Goal: Obtain resource: Obtain resource

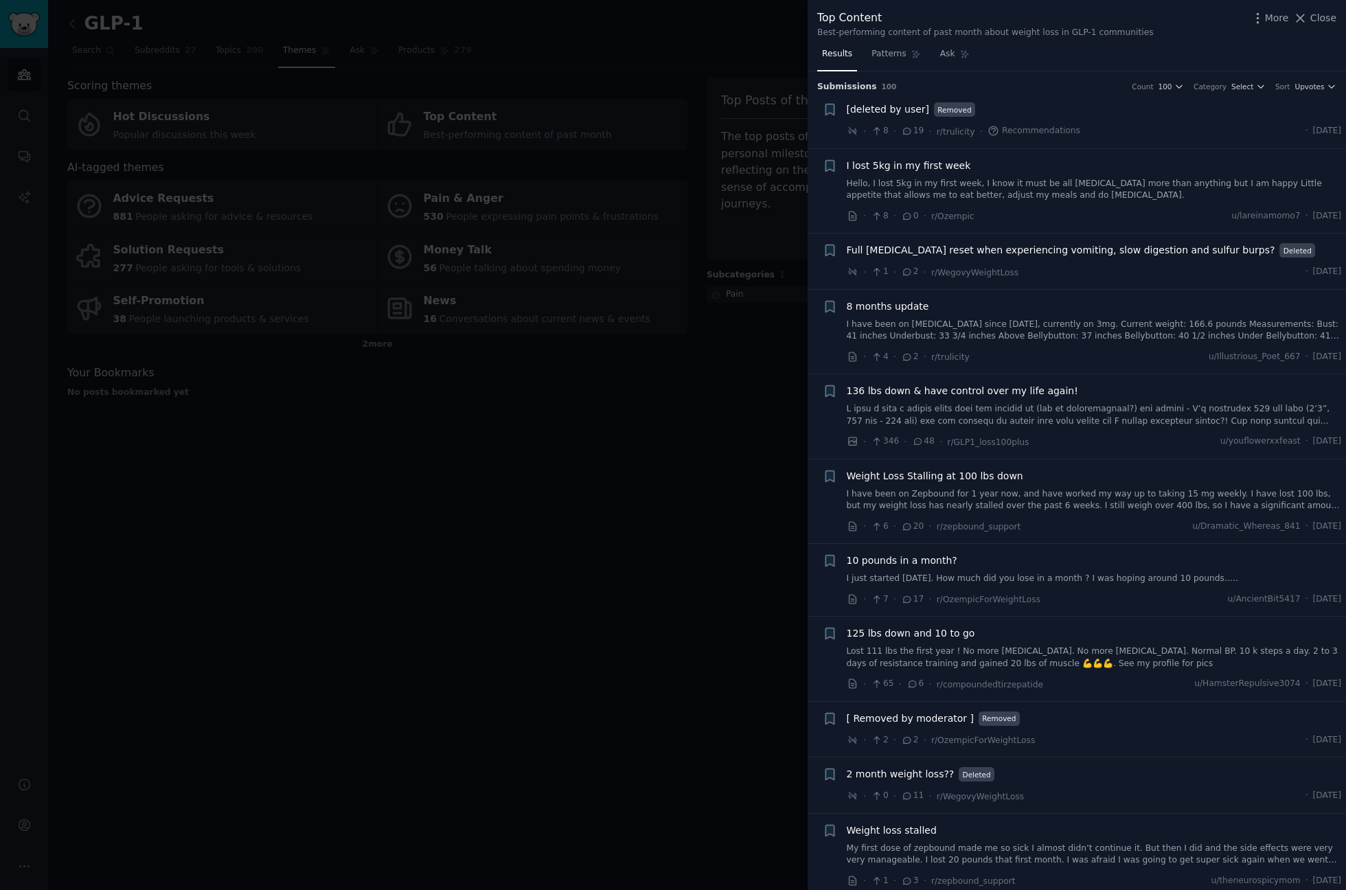
click at [519, 526] on div at bounding box center [673, 445] width 1346 height 890
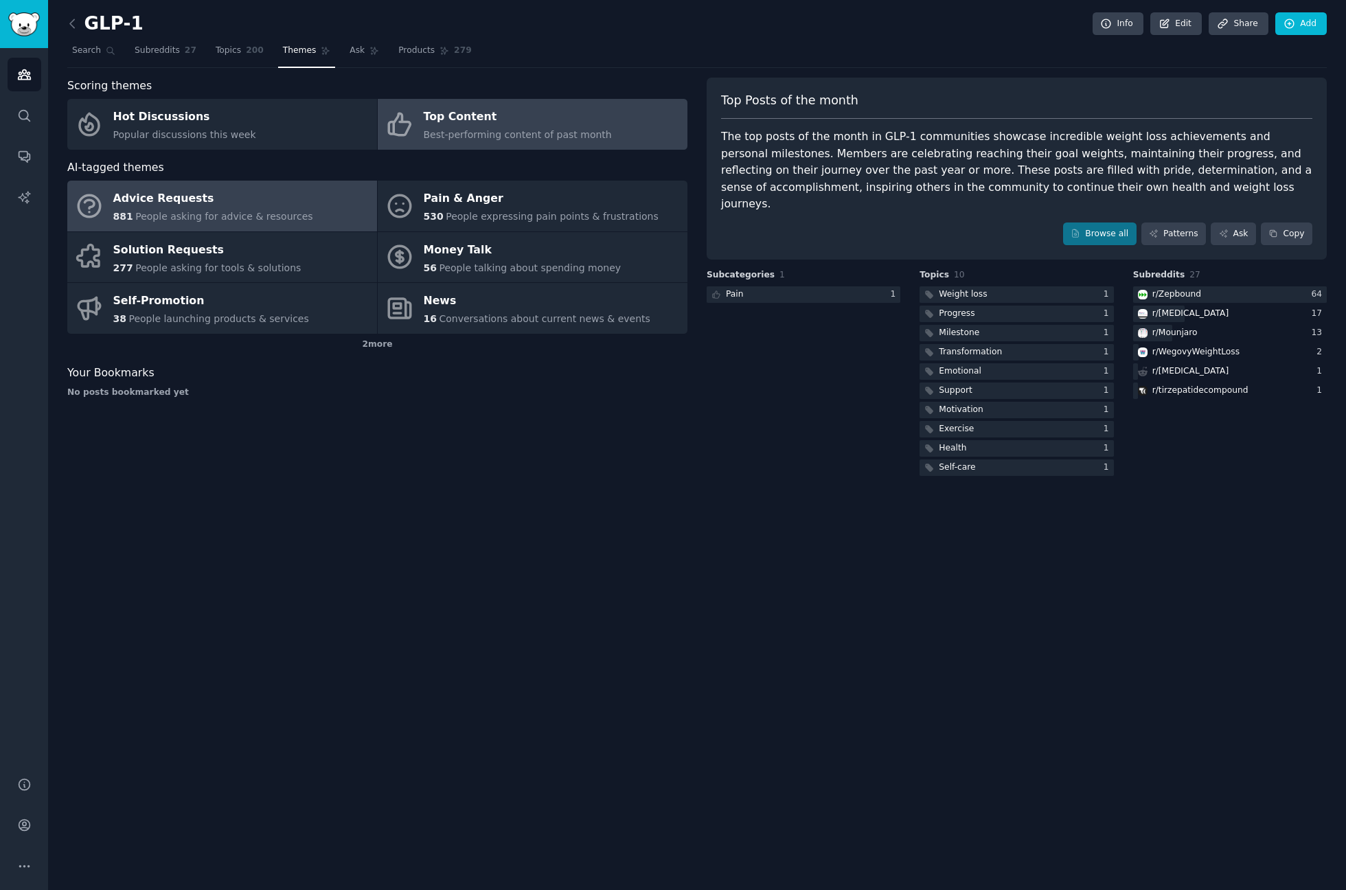
click at [190, 186] on link "Advice Requests 881 People asking for advice & resources" at bounding box center [222, 206] width 310 height 51
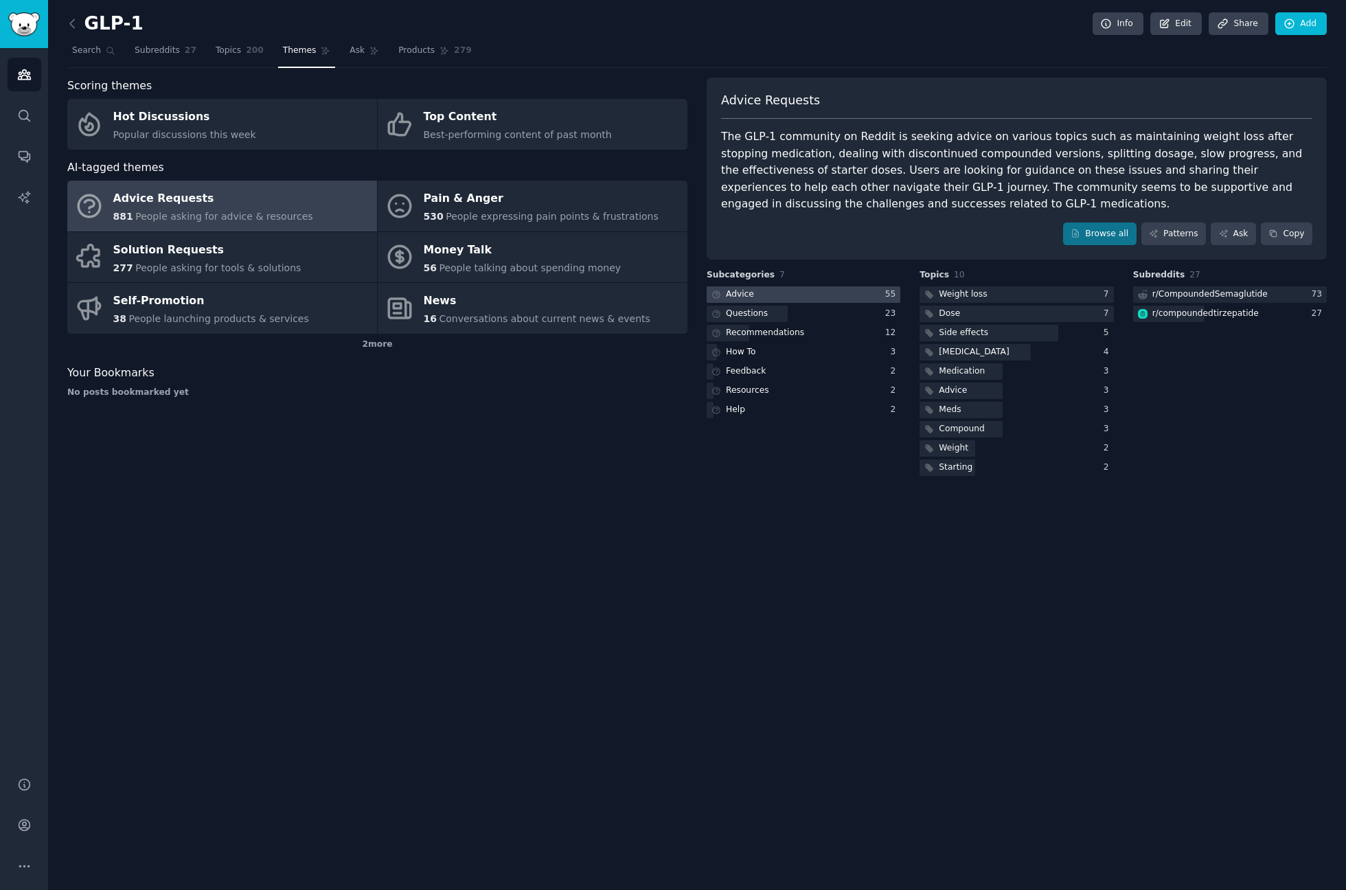
click at [810, 288] on div at bounding box center [804, 294] width 194 height 17
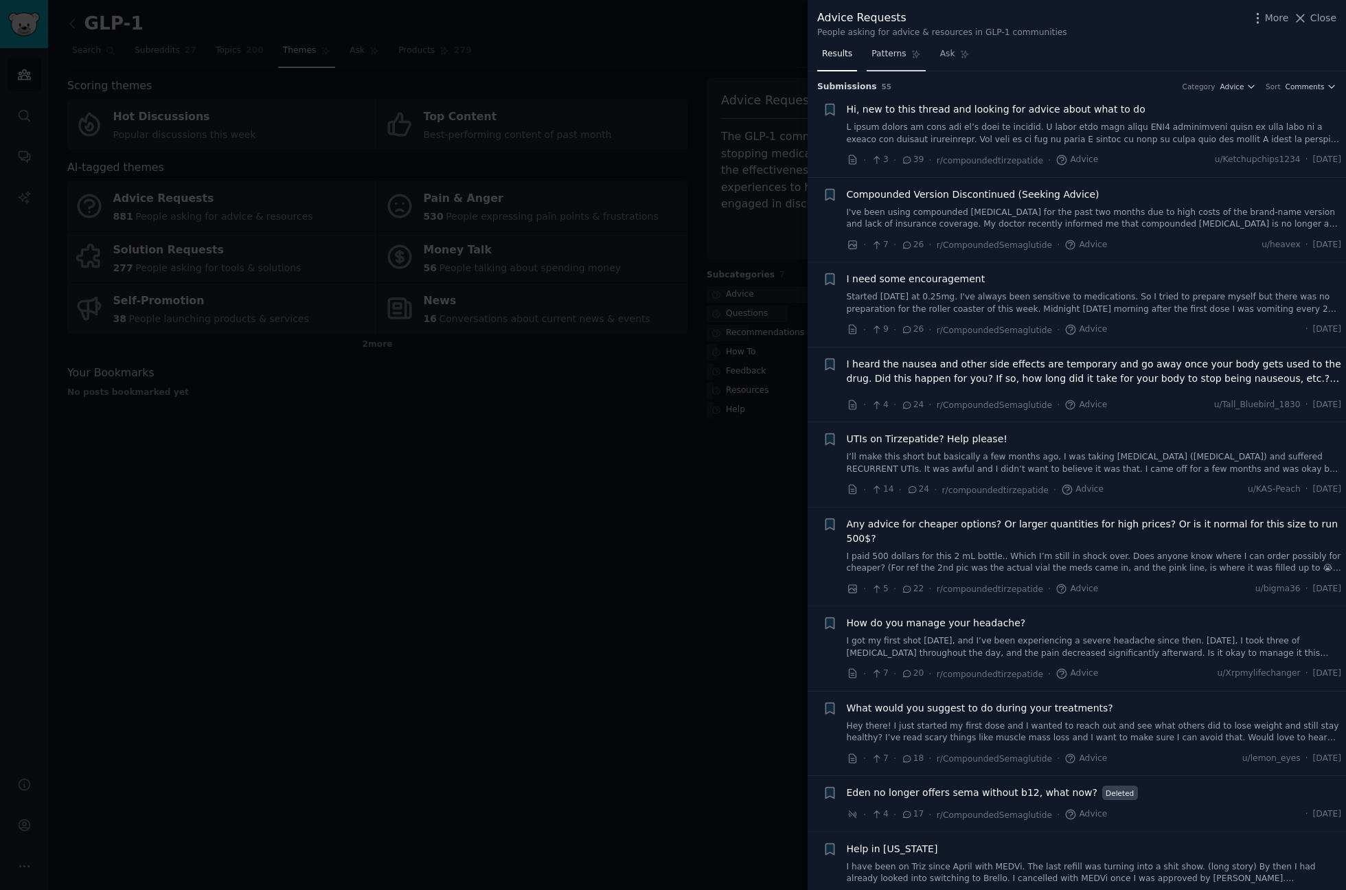
click at [912, 54] on icon at bounding box center [917, 54] width 10 height 10
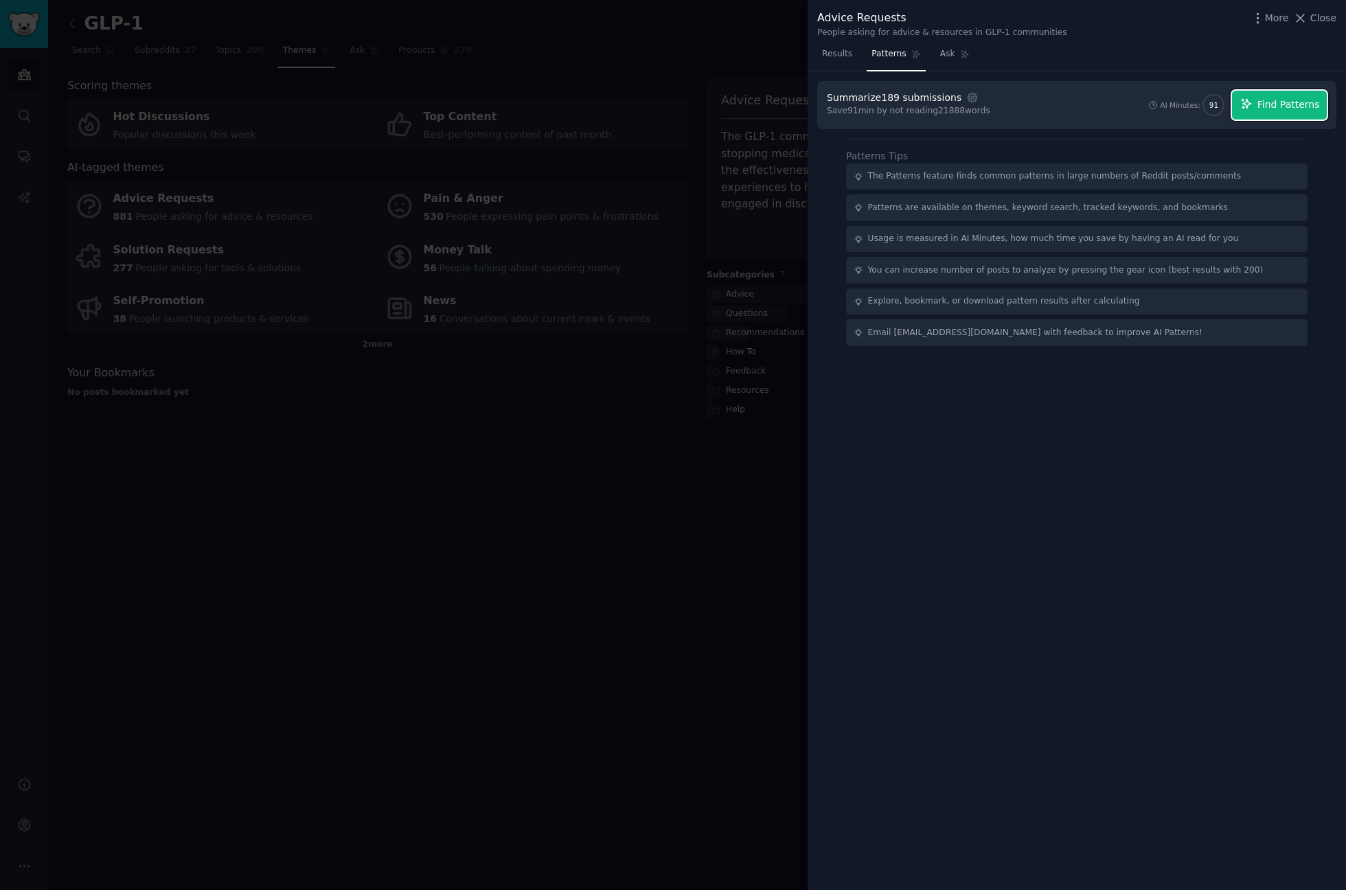
click at [1278, 110] on span "Find Patterns" at bounding box center [1289, 105] width 63 height 14
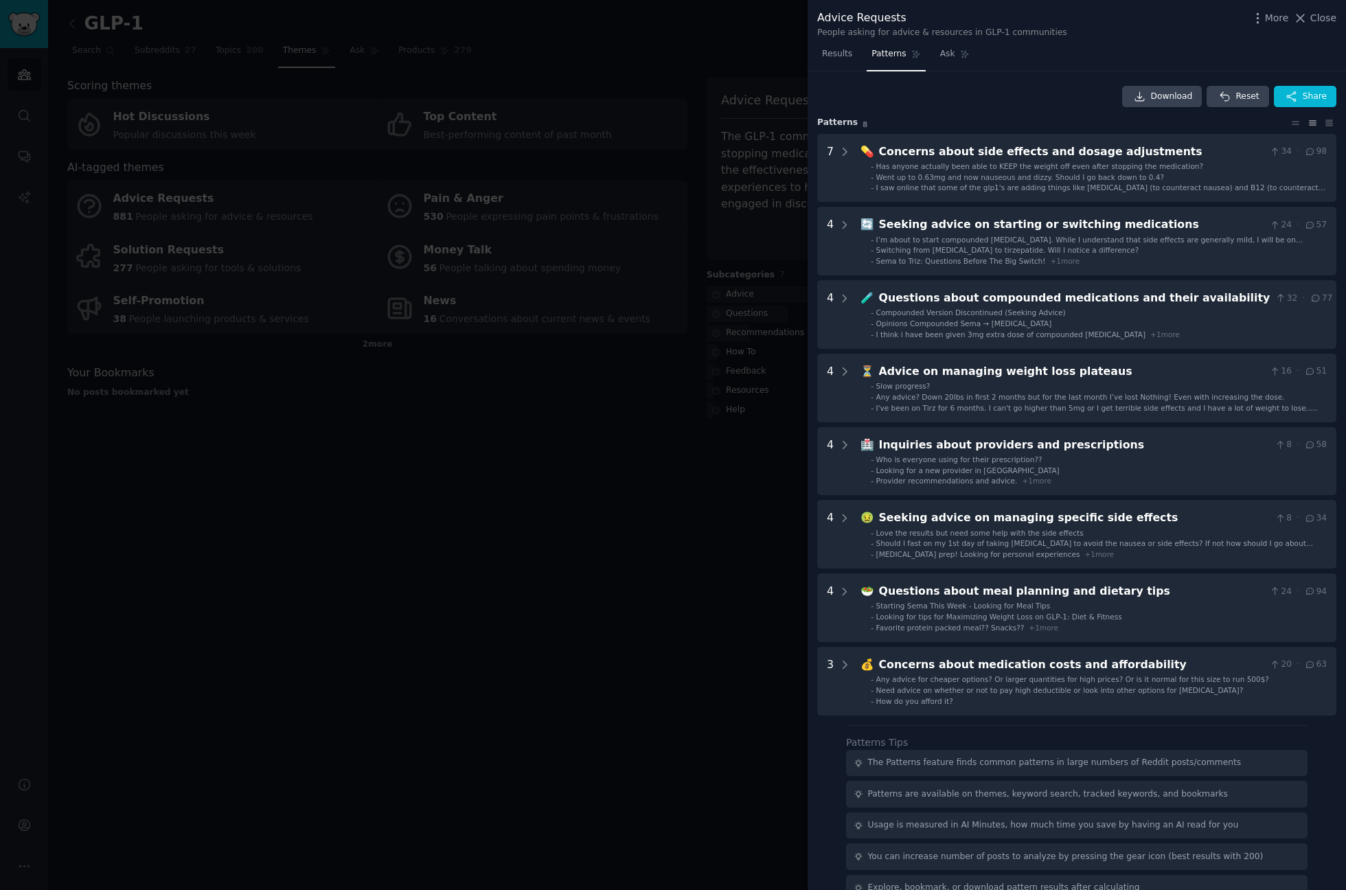
click at [600, 603] on div at bounding box center [673, 445] width 1346 height 890
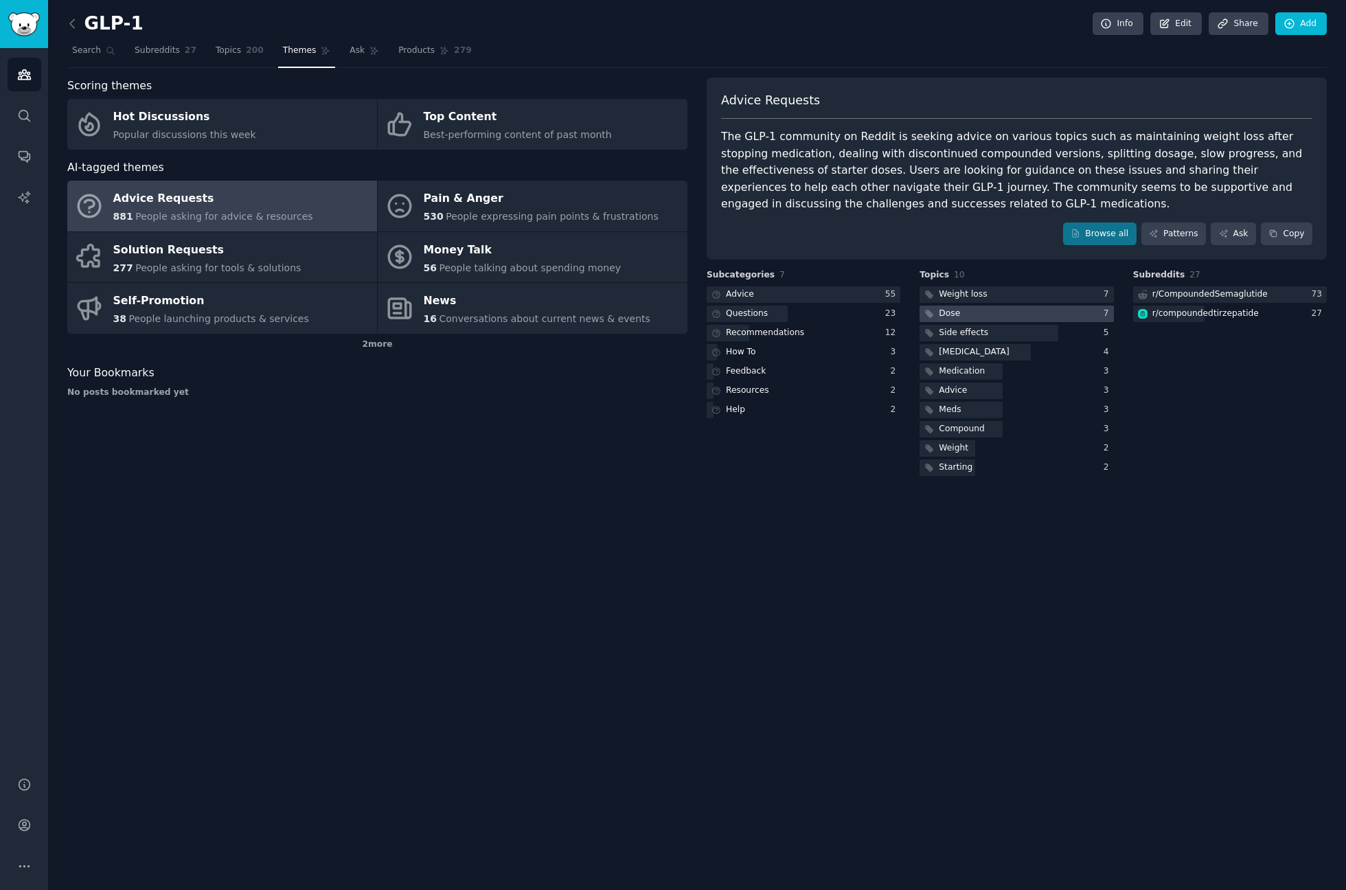
click at [984, 315] on div at bounding box center [1017, 314] width 194 height 17
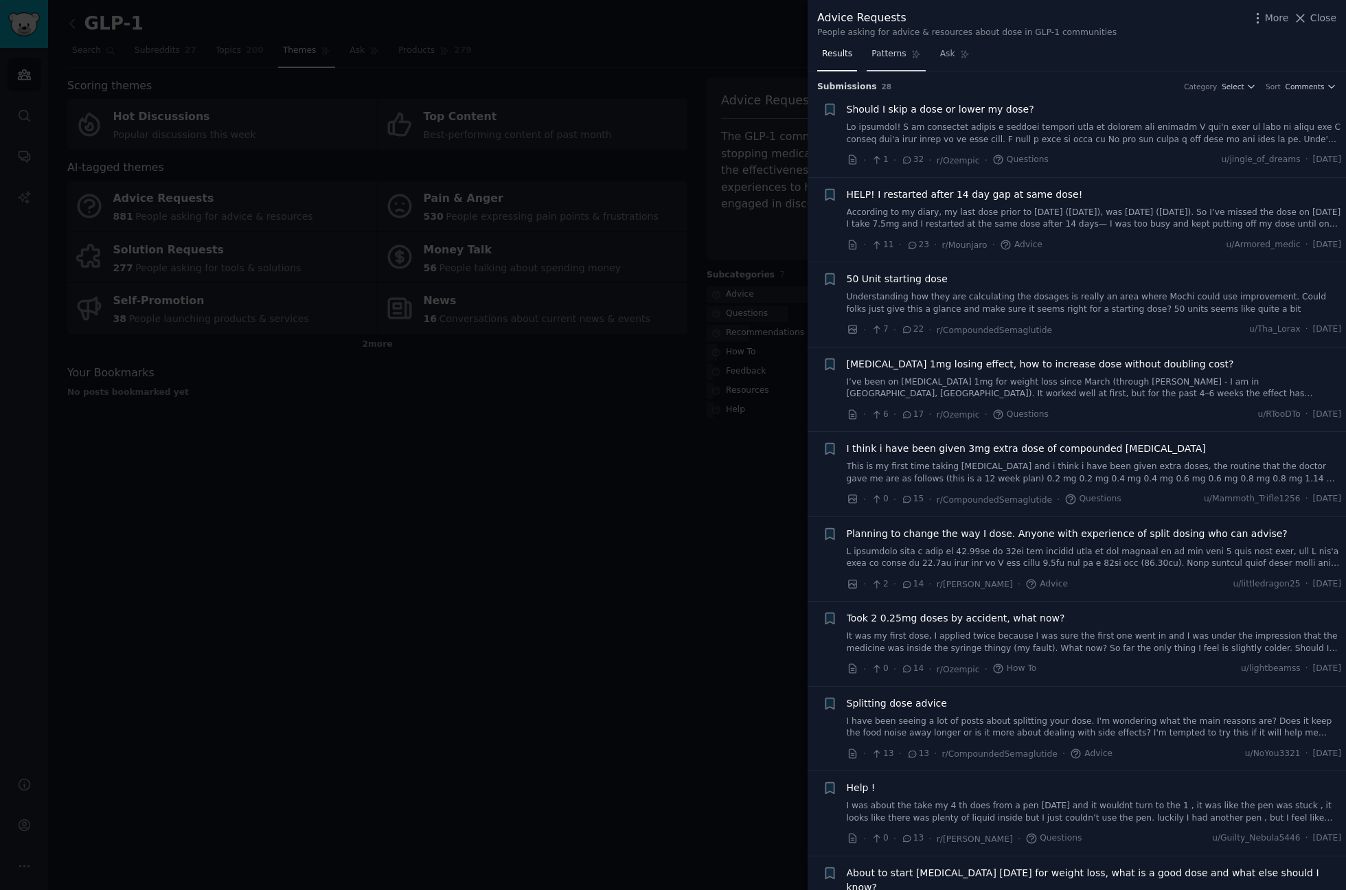
click at [889, 63] on link "Patterns" at bounding box center [896, 57] width 58 height 28
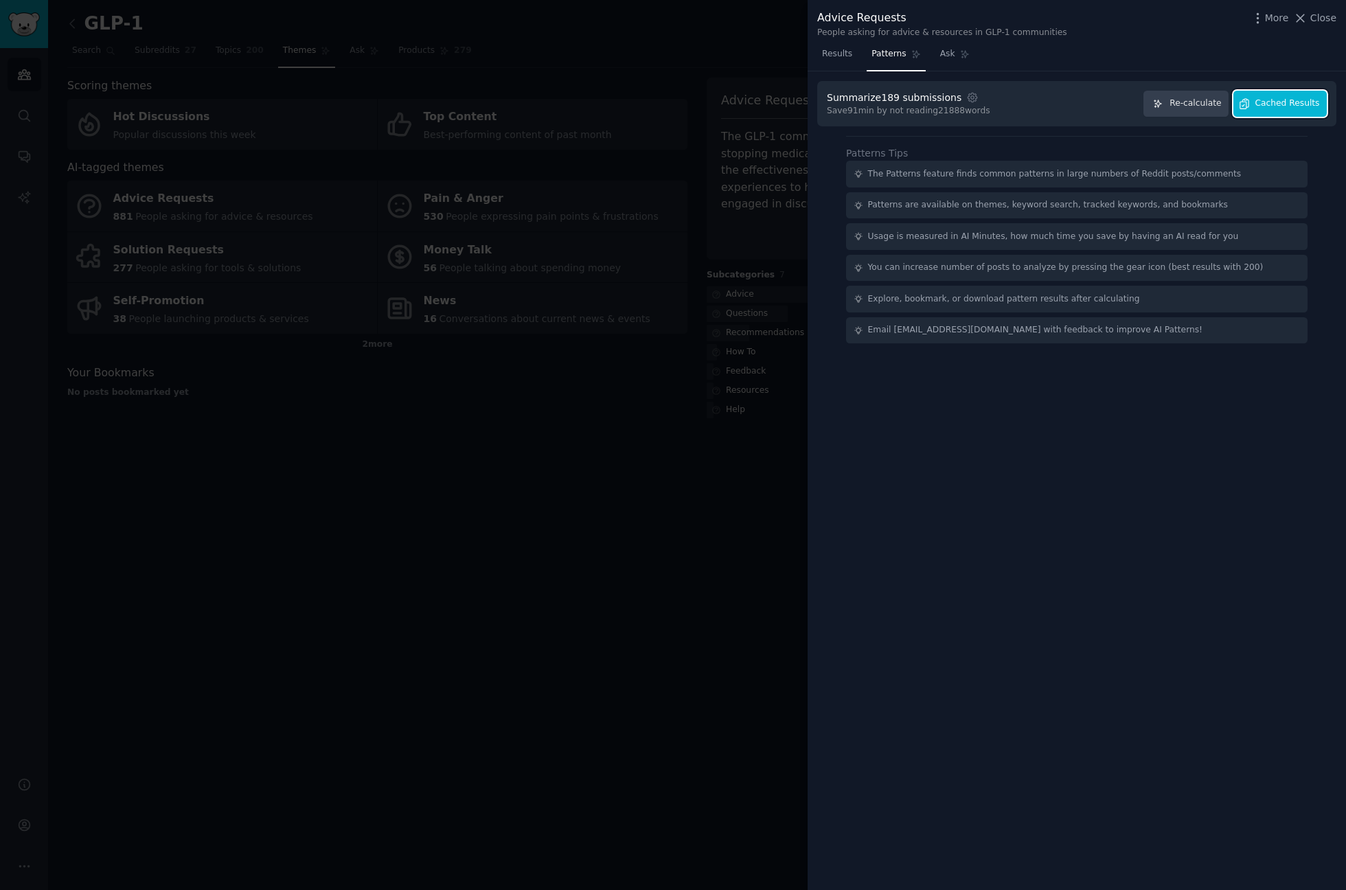
click at [1307, 98] on span "Cached Results" at bounding box center [1288, 104] width 65 height 12
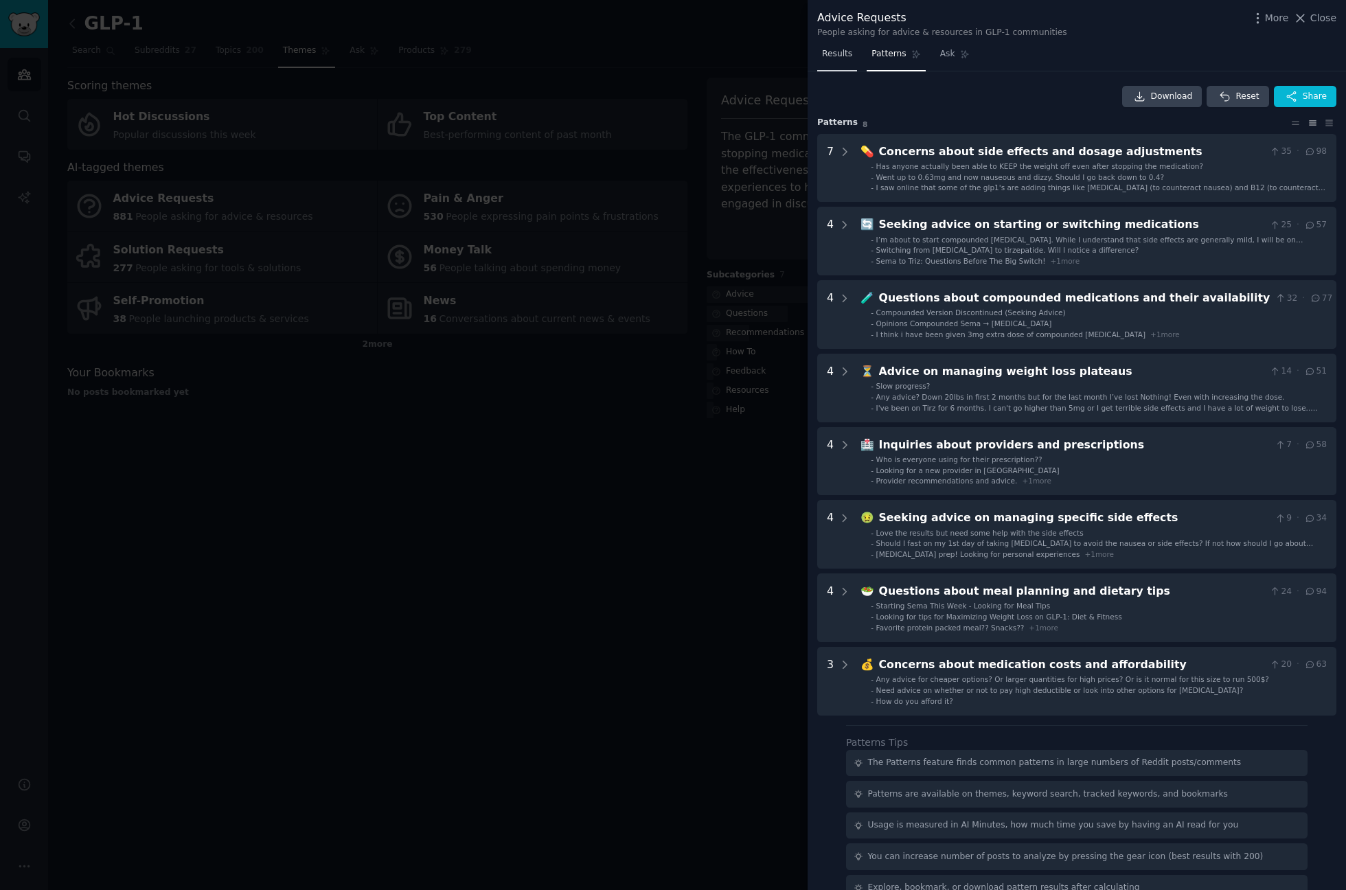
click at [848, 48] on span "Results" at bounding box center [837, 54] width 30 height 12
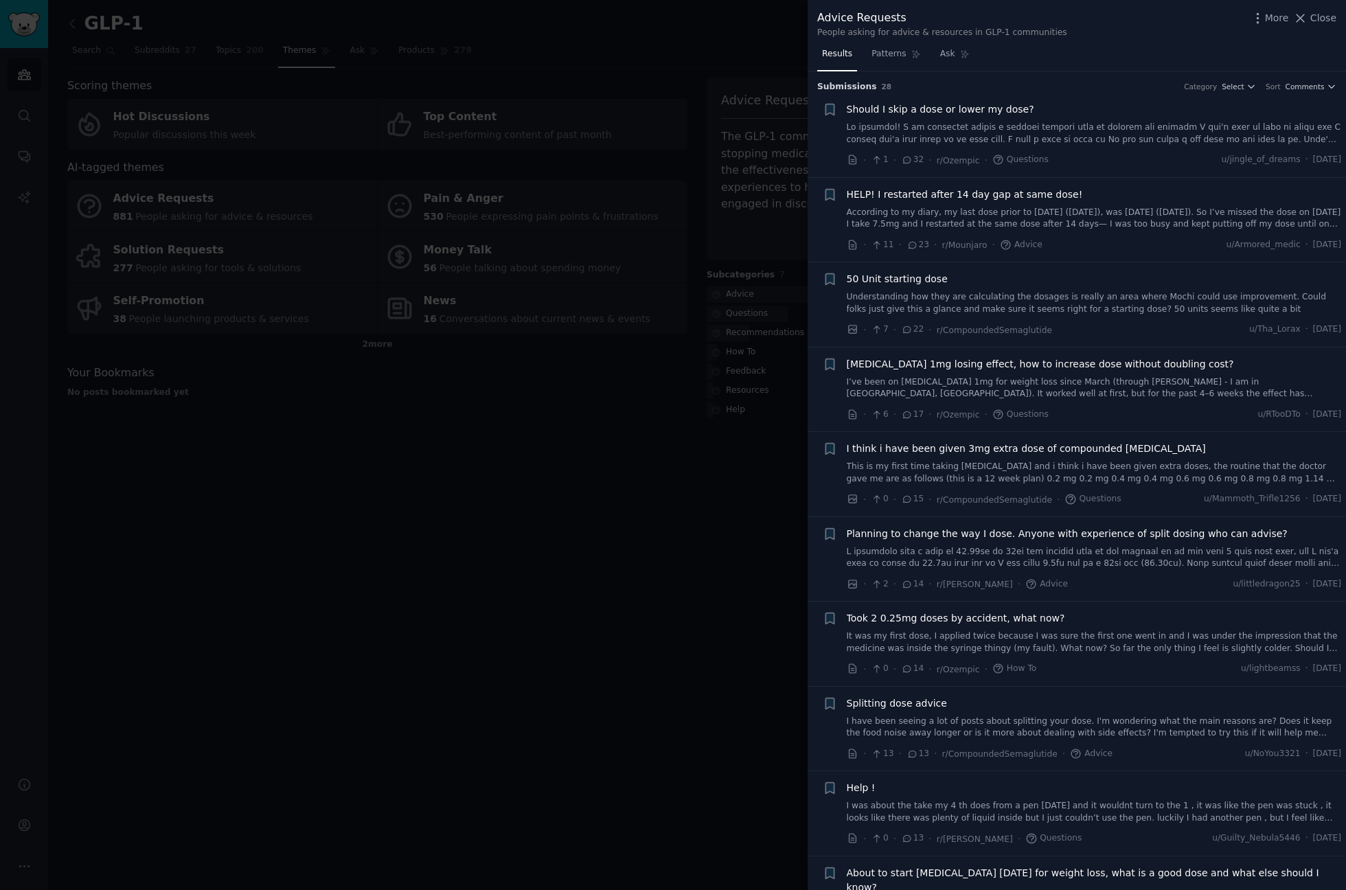
click at [587, 516] on div at bounding box center [673, 445] width 1346 height 890
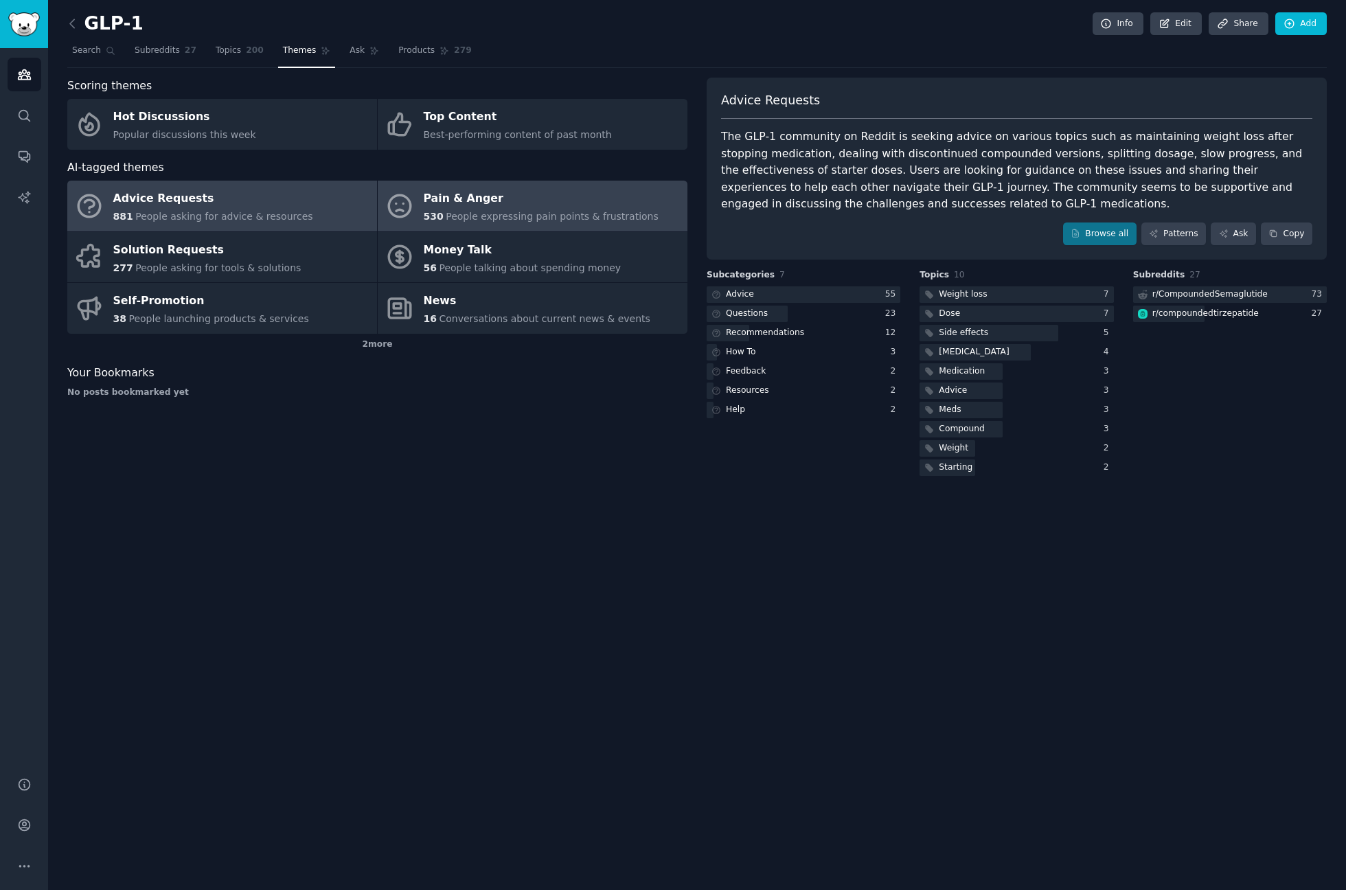
click at [572, 189] on div "Pain & Anger" at bounding box center [541, 199] width 235 height 22
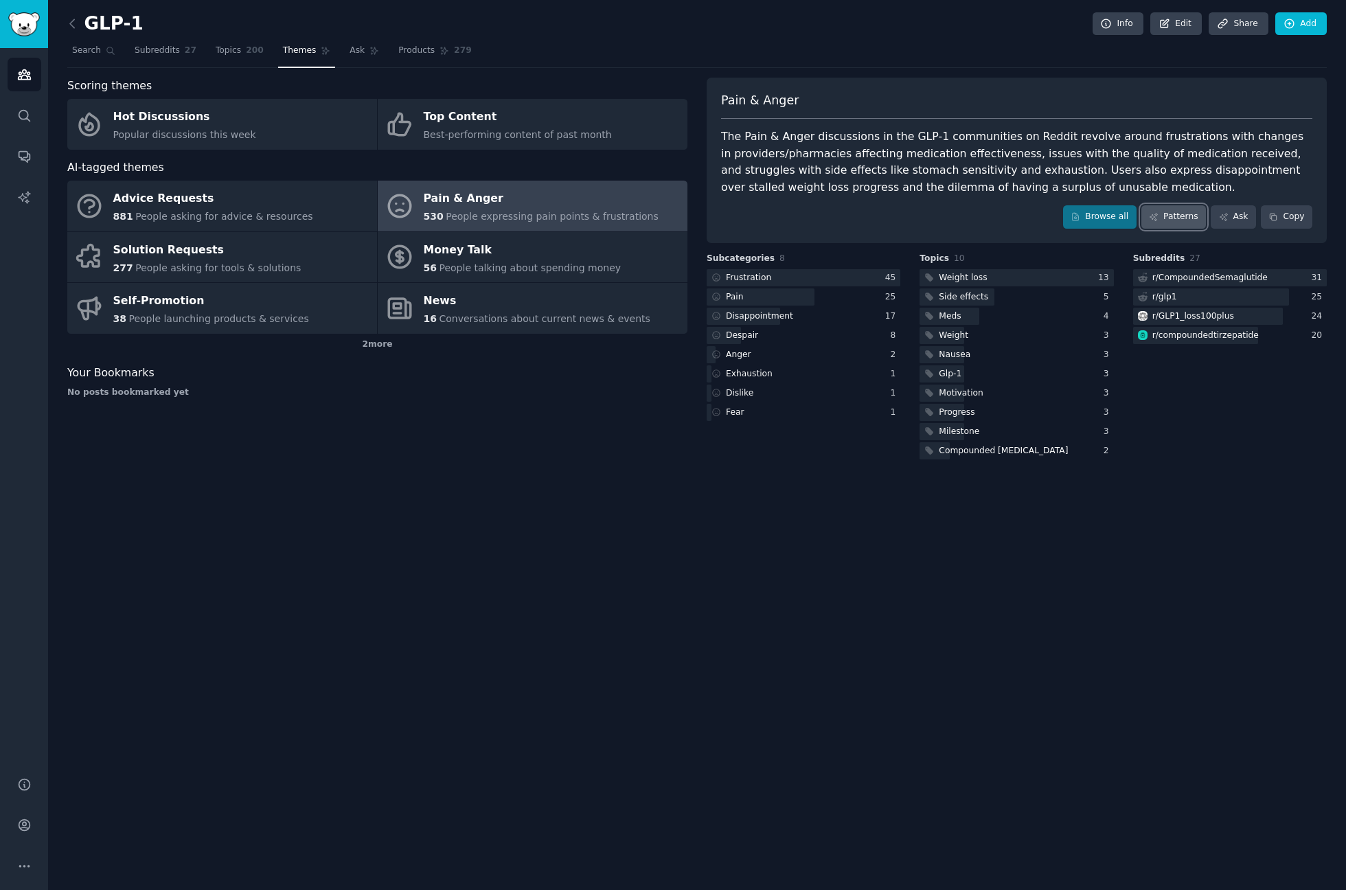
click at [1177, 210] on link "Patterns" at bounding box center [1174, 216] width 65 height 23
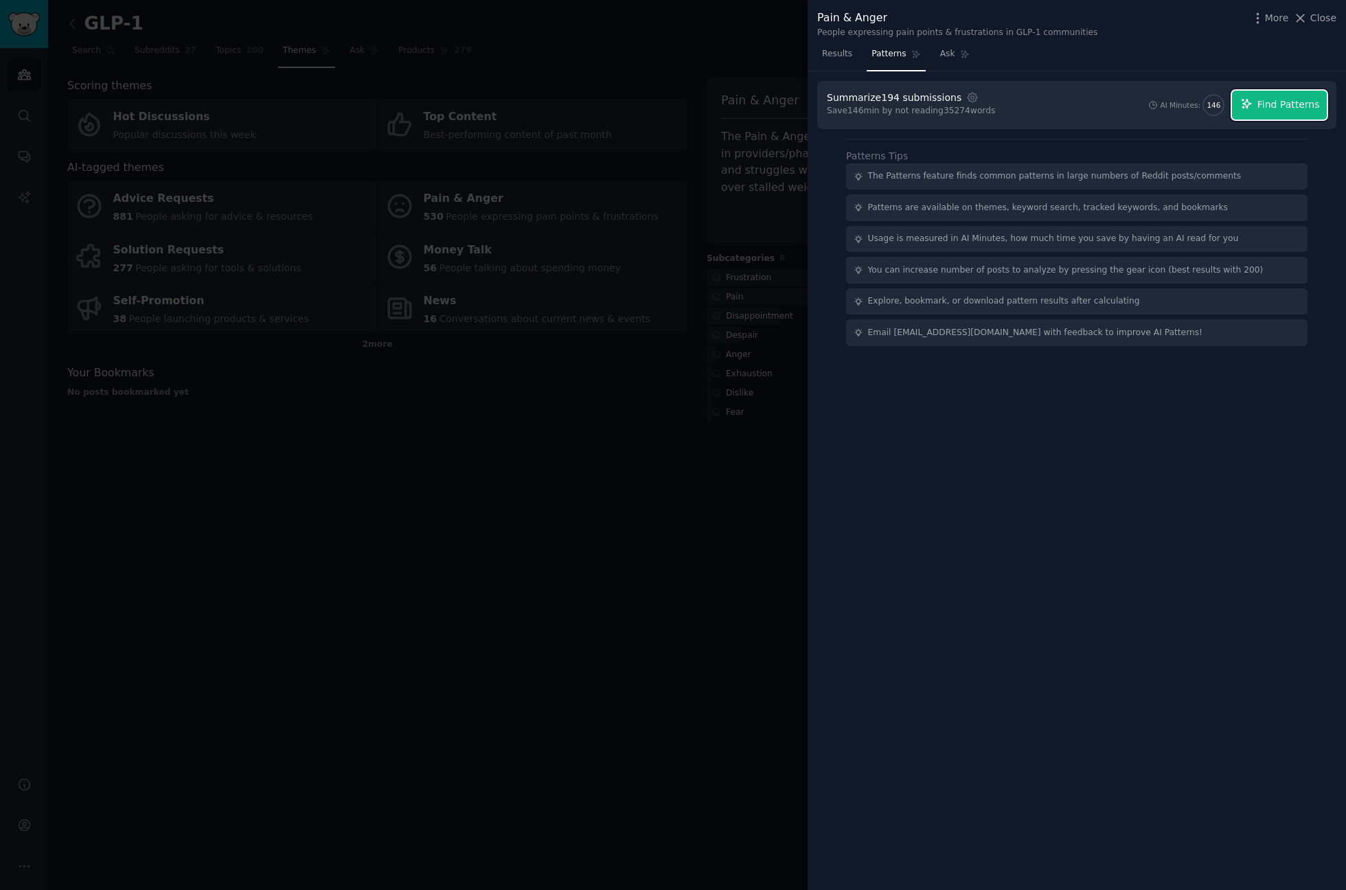
click at [1286, 115] on button "Find Patterns" at bounding box center [1279, 105] width 95 height 29
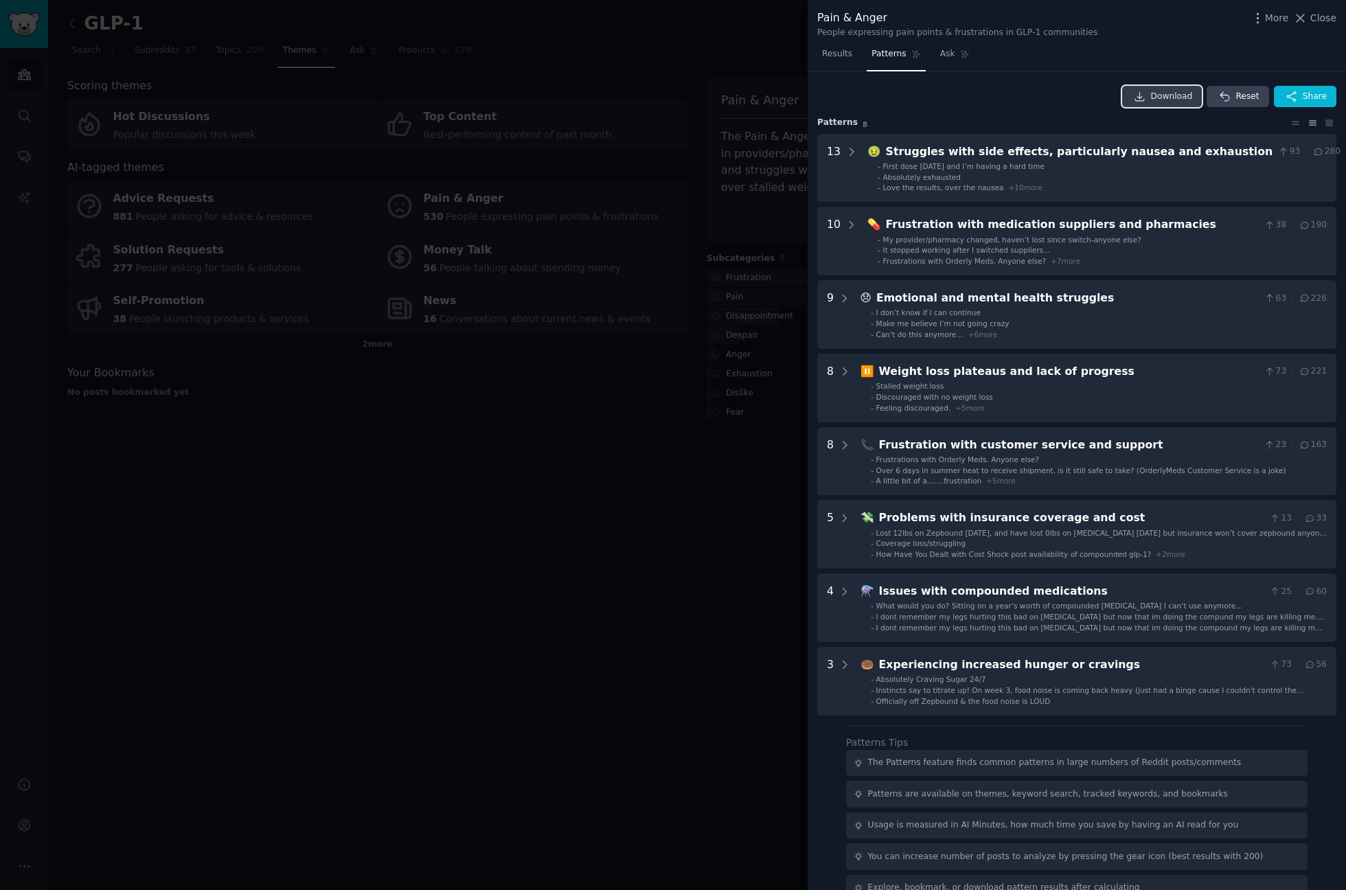
click at [1173, 98] on span "Download" at bounding box center [1172, 97] width 42 height 12
click at [665, 135] on div at bounding box center [673, 445] width 1346 height 890
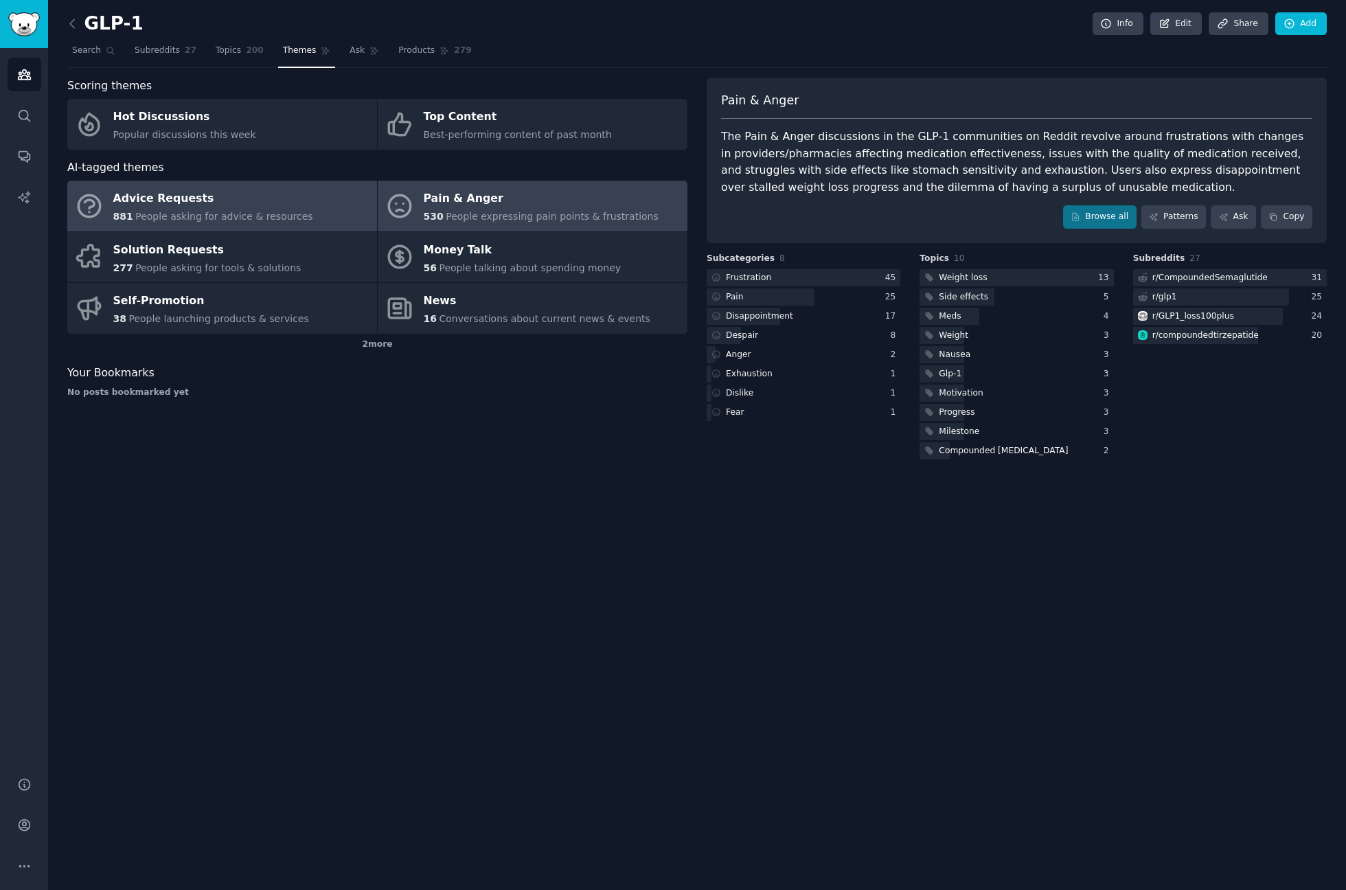
click at [174, 215] on span "People asking for advice & resources" at bounding box center [223, 216] width 177 height 11
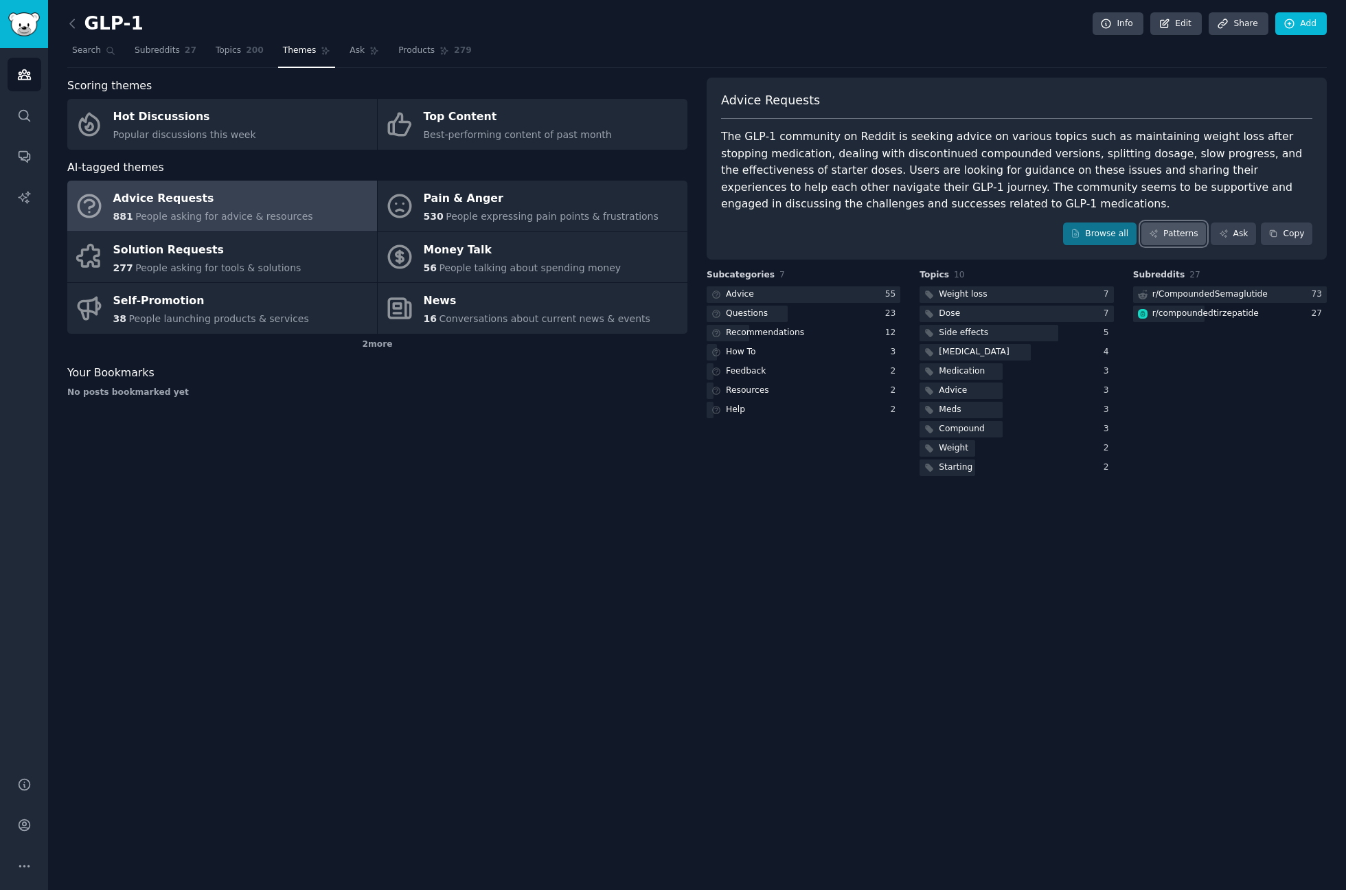
click at [1159, 229] on icon at bounding box center [1154, 234] width 10 height 10
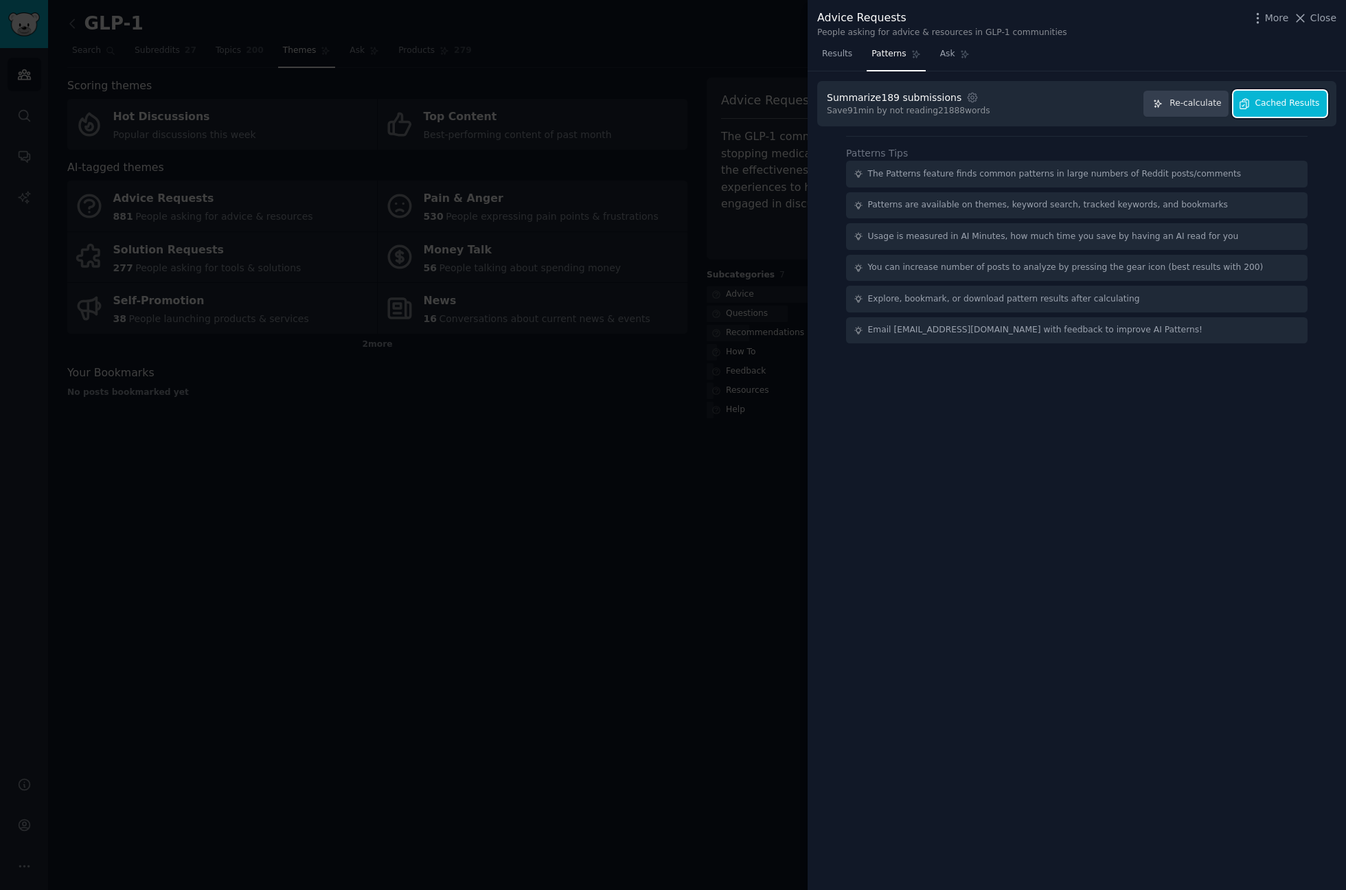
click at [1300, 111] on button "Cached Results" at bounding box center [1280, 104] width 93 height 27
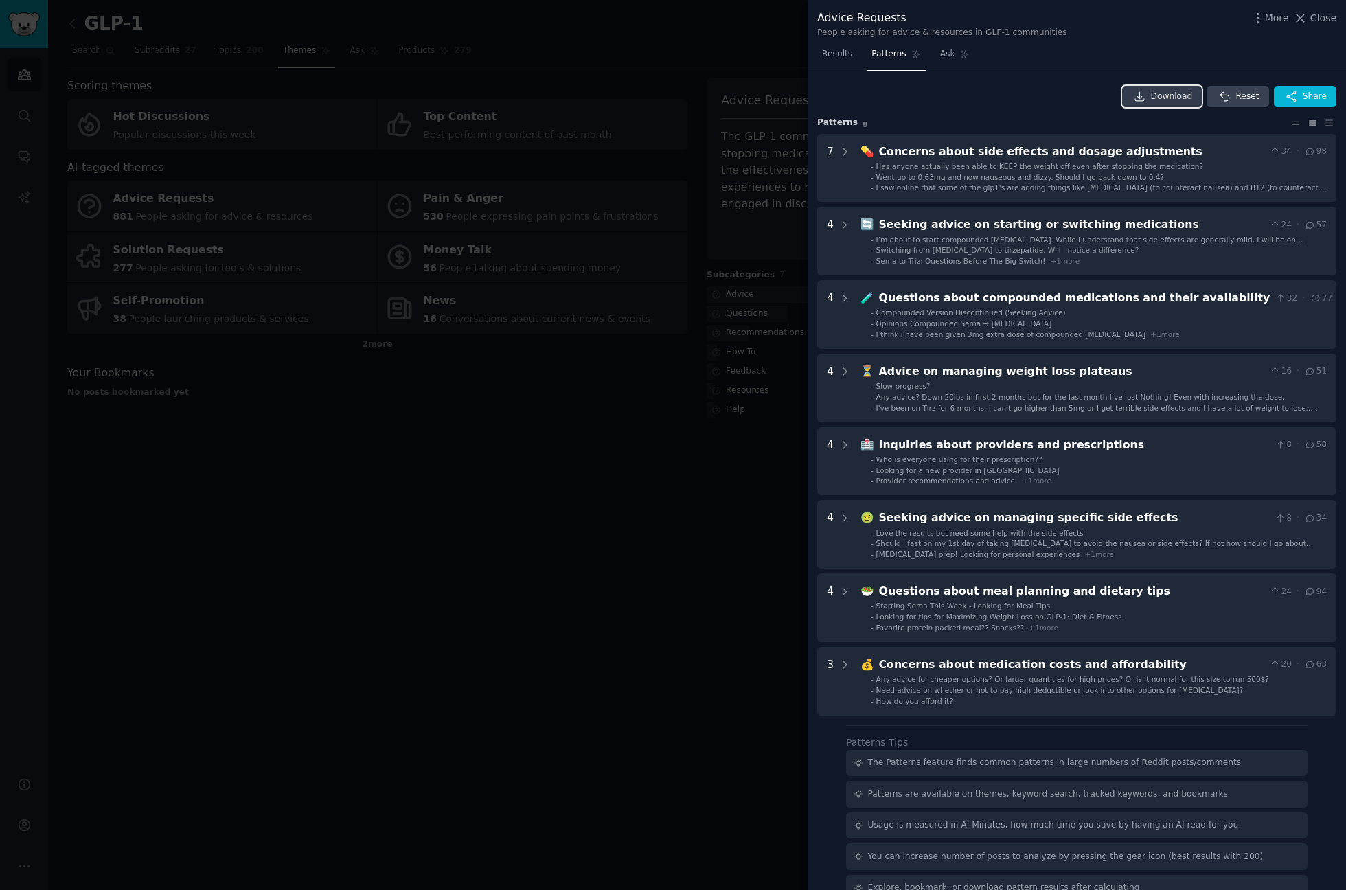
click at [1153, 87] on link "Download" at bounding box center [1163, 97] width 80 height 22
click at [712, 526] on div at bounding box center [673, 445] width 1346 height 890
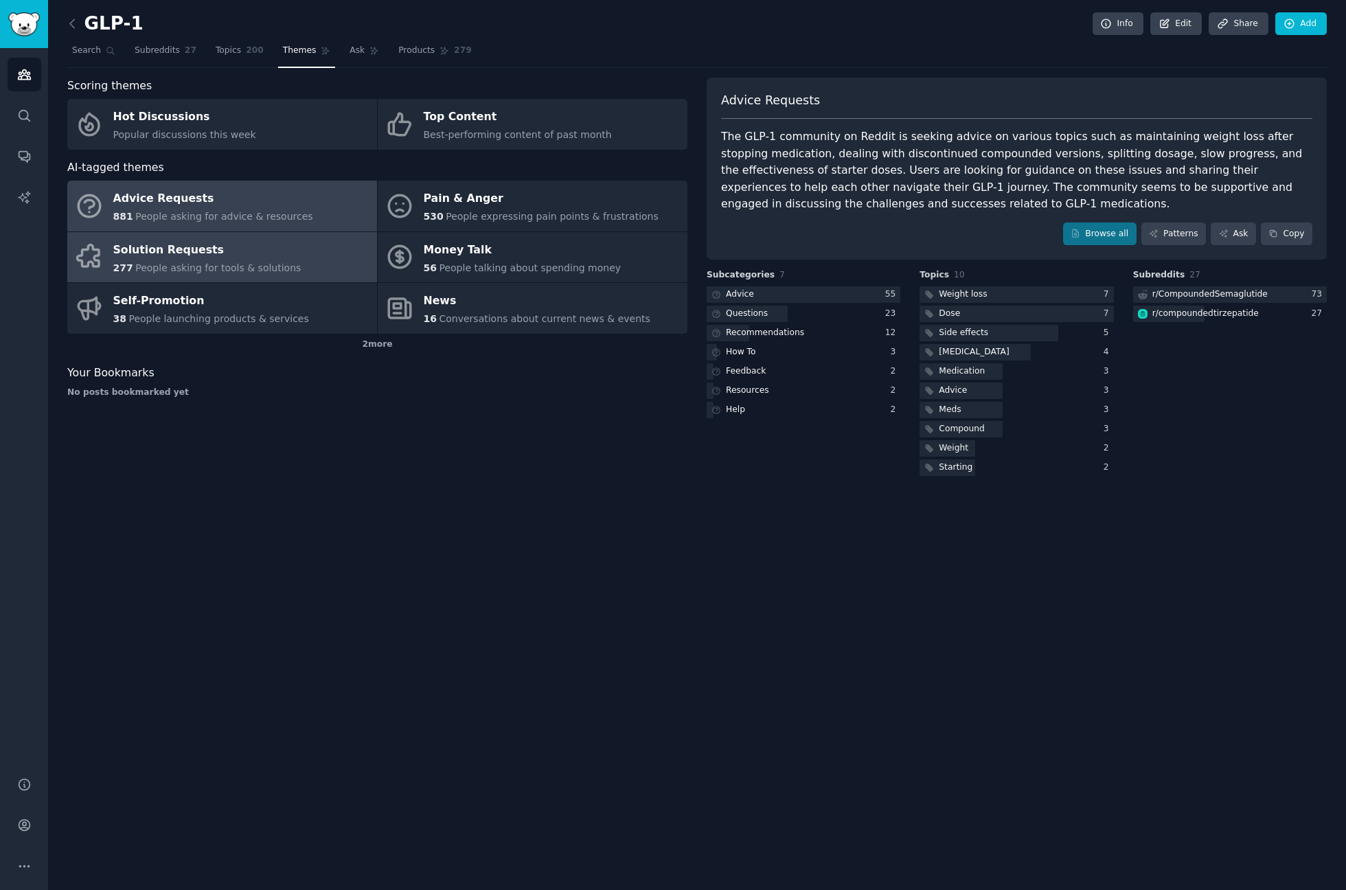
click at [181, 239] on div "Solution Requests" at bounding box center [207, 250] width 188 height 22
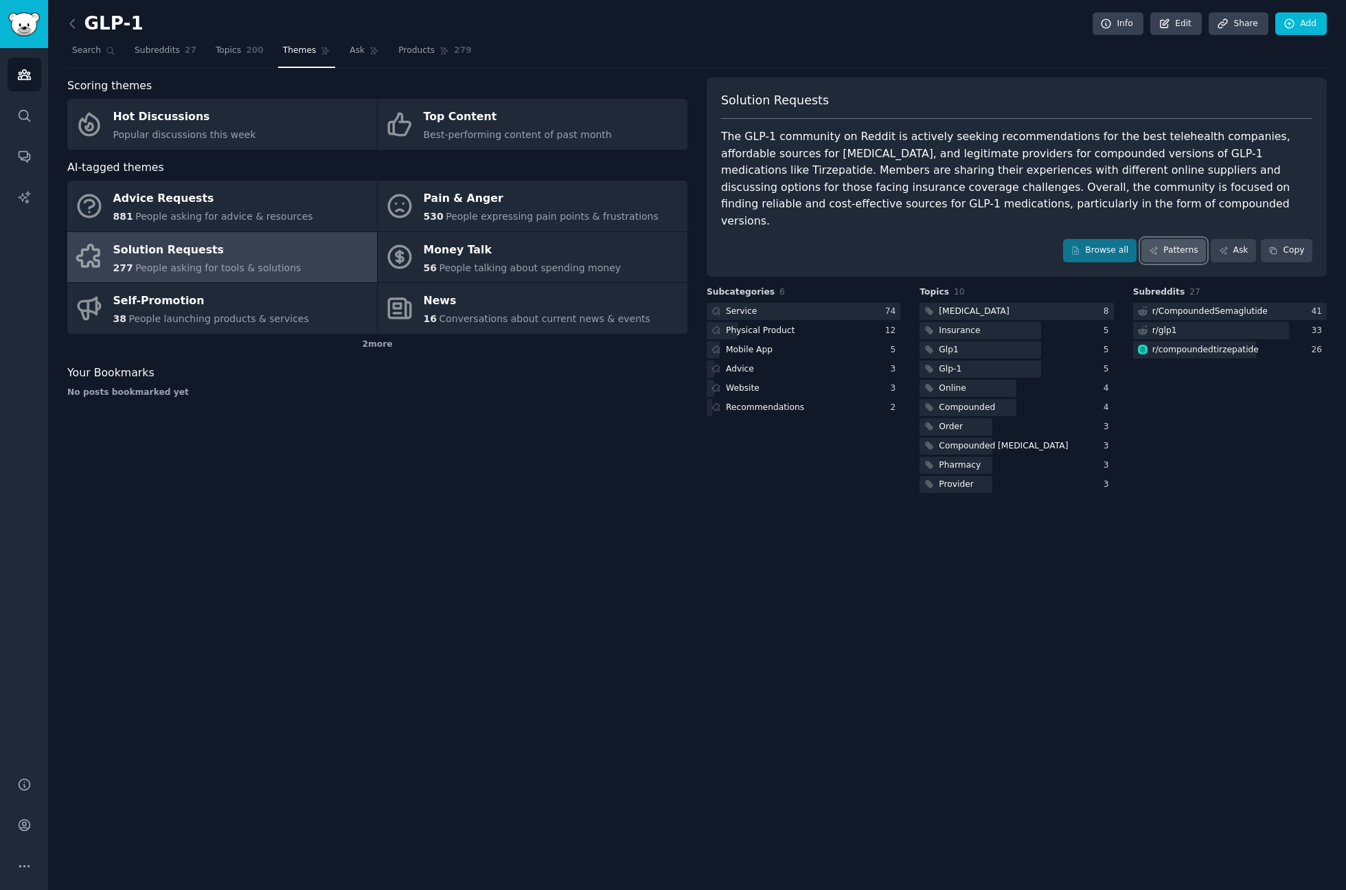
click at [1159, 246] on icon at bounding box center [1154, 251] width 10 height 10
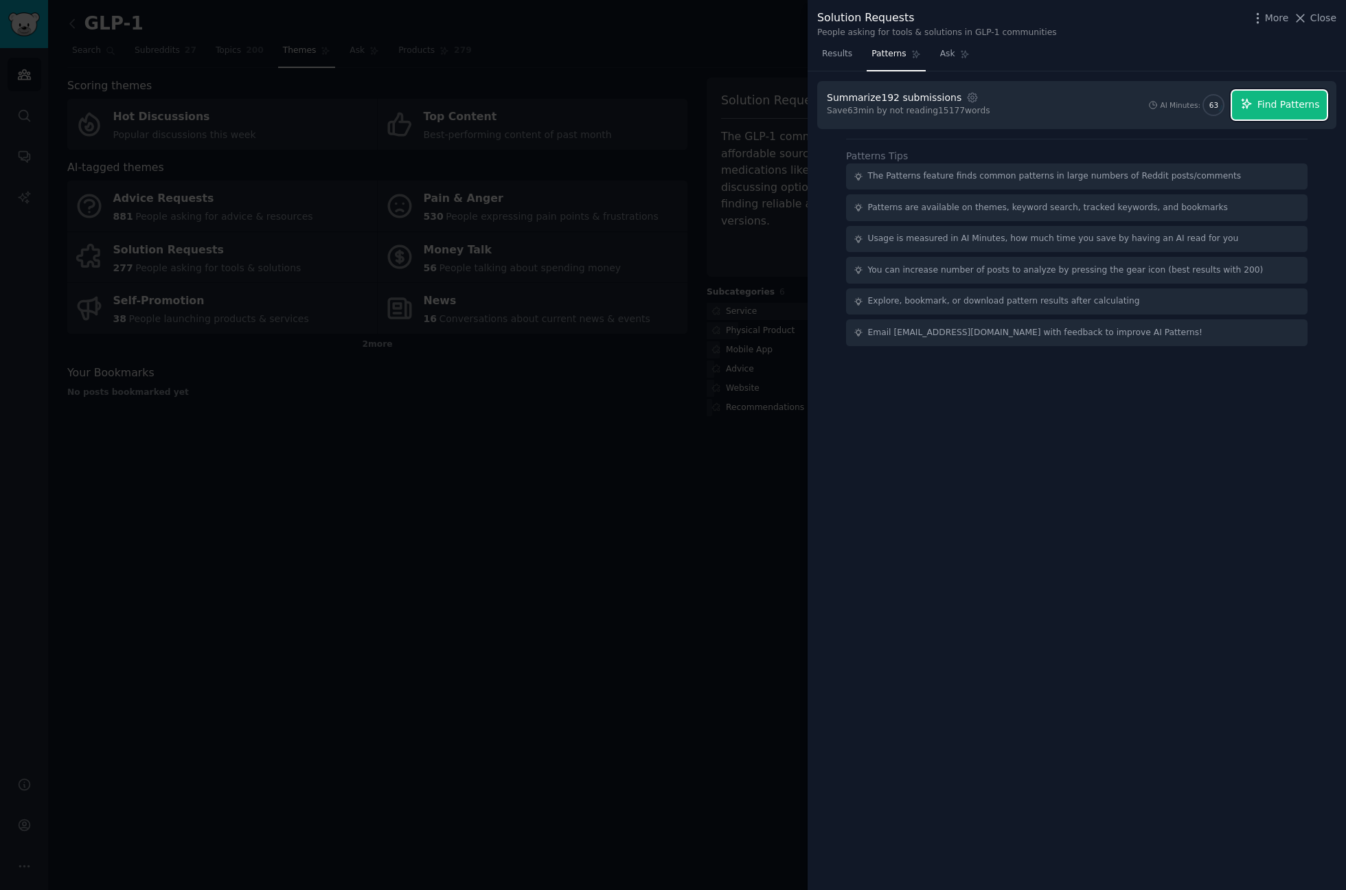
click at [1306, 101] on span "Find Patterns" at bounding box center [1289, 105] width 63 height 14
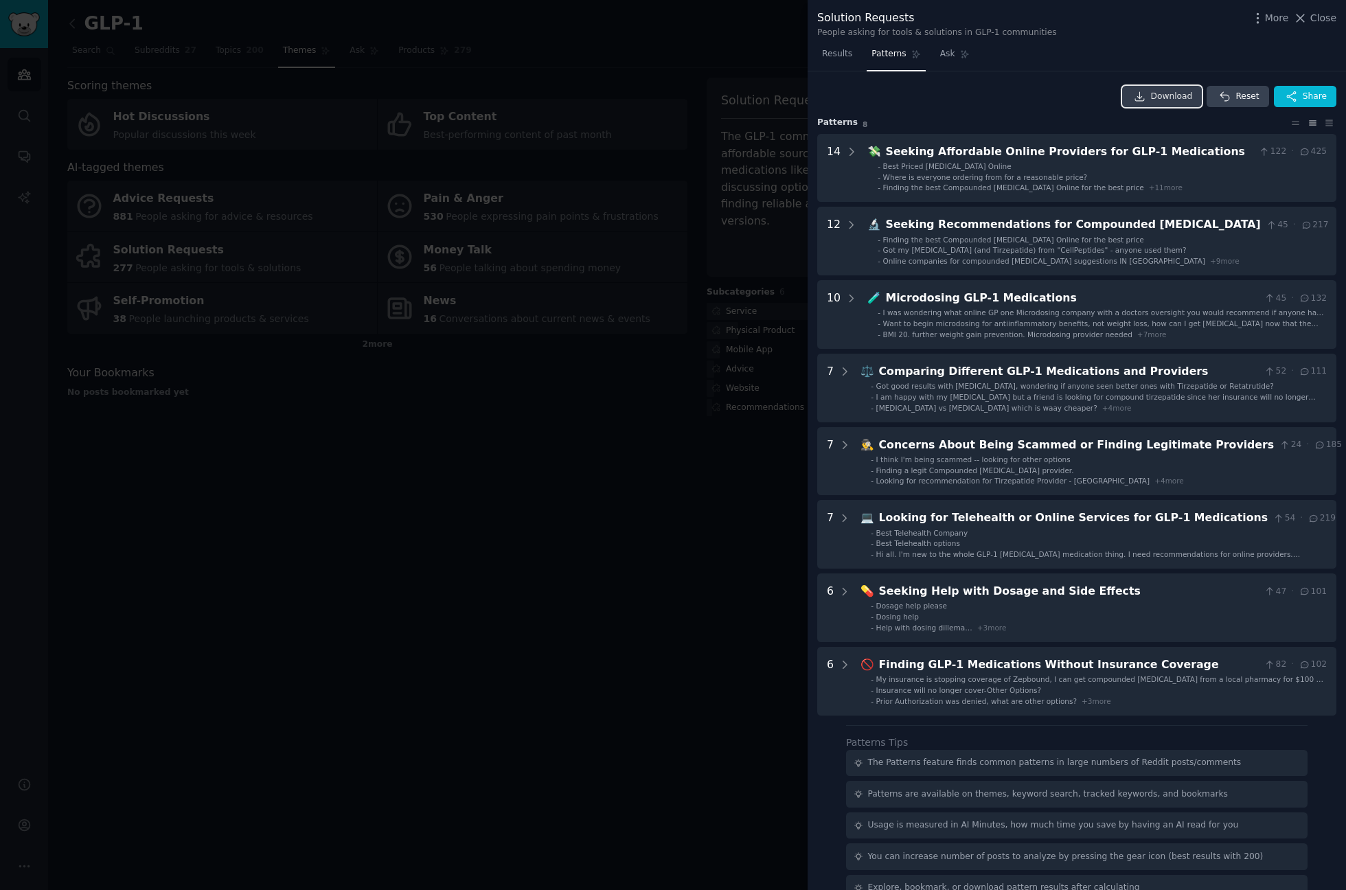
click at [1155, 101] on link "Download" at bounding box center [1163, 97] width 80 height 22
click at [206, 482] on div at bounding box center [673, 445] width 1346 height 890
